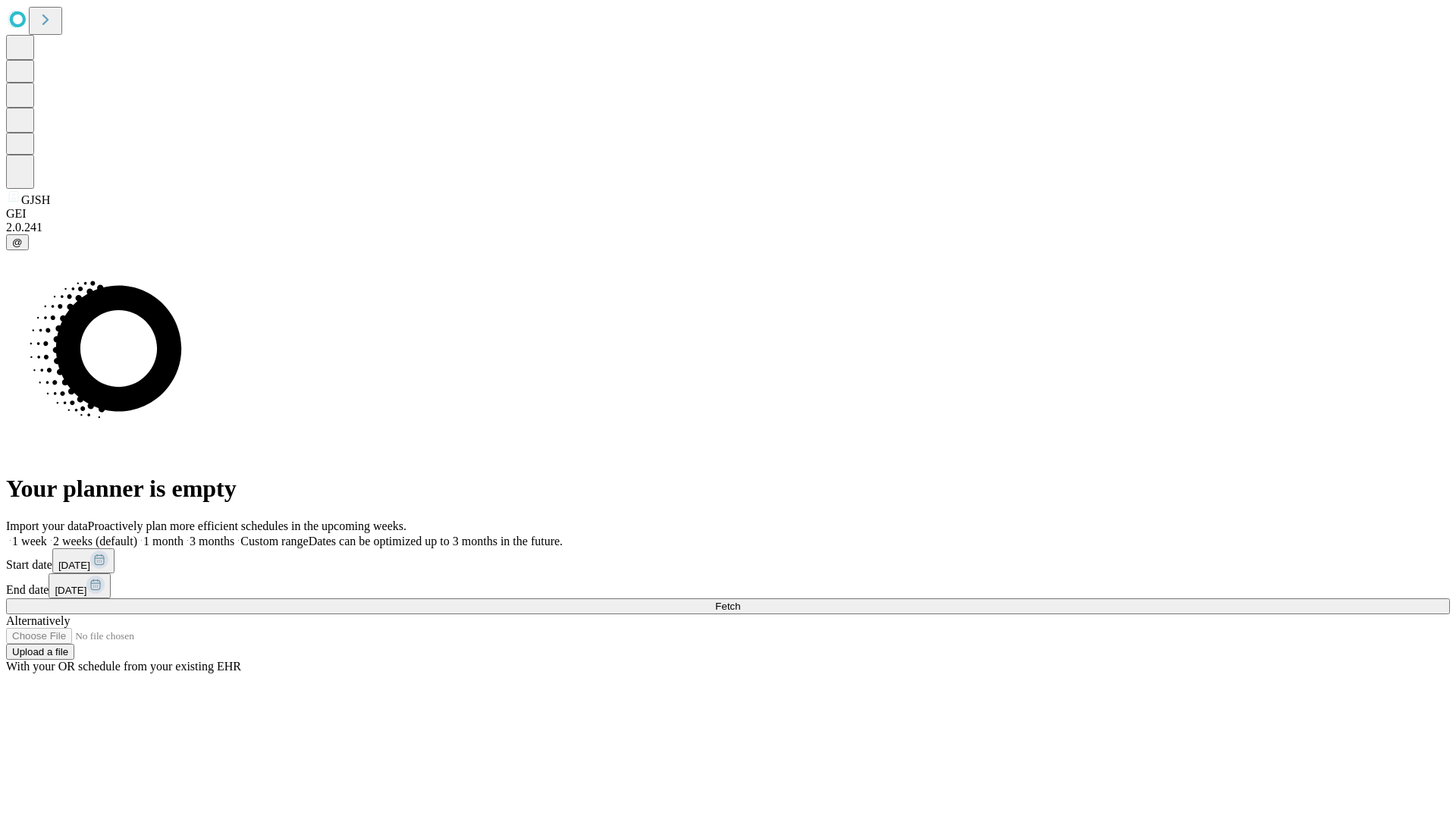
click at [740, 600] on span "Fetch" at bounding box center [727, 606] width 25 height 12
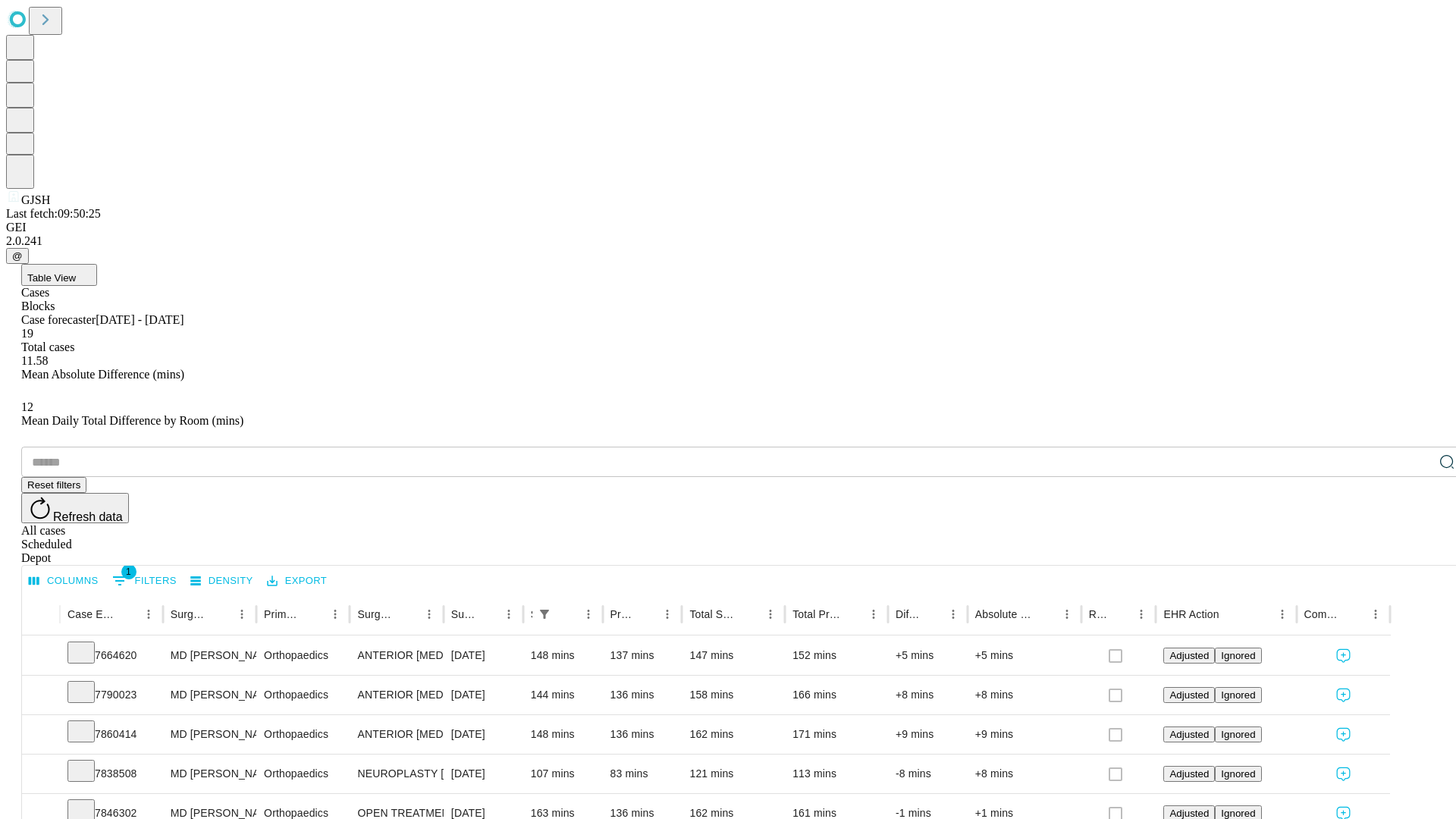
click at [1417, 551] on div "Depot" at bounding box center [743, 558] width 1443 height 14
